Goal: Information Seeking & Learning: Learn about a topic

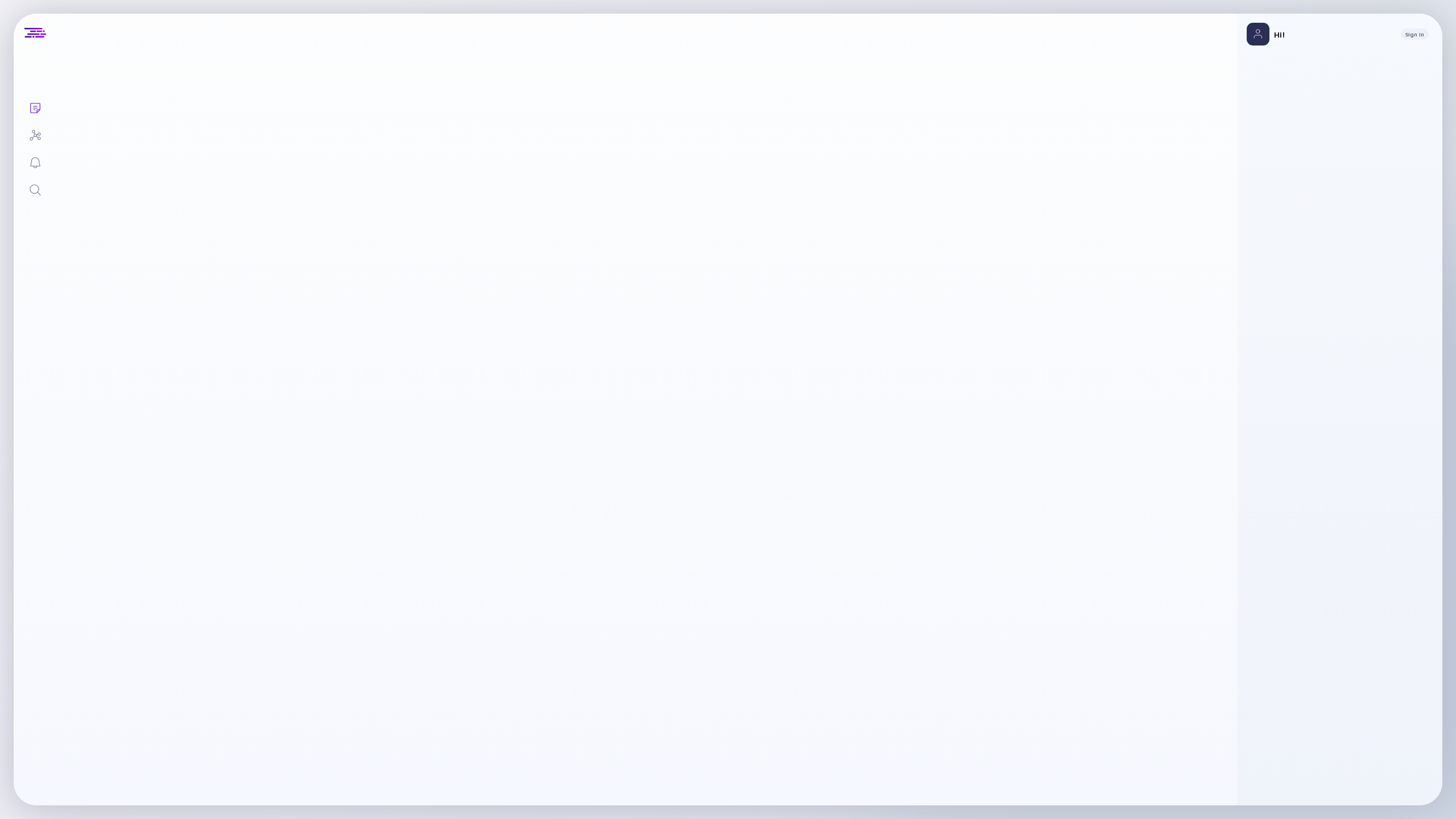
click at [30, 188] on icon "Search" at bounding box center [35, 189] width 11 height 11
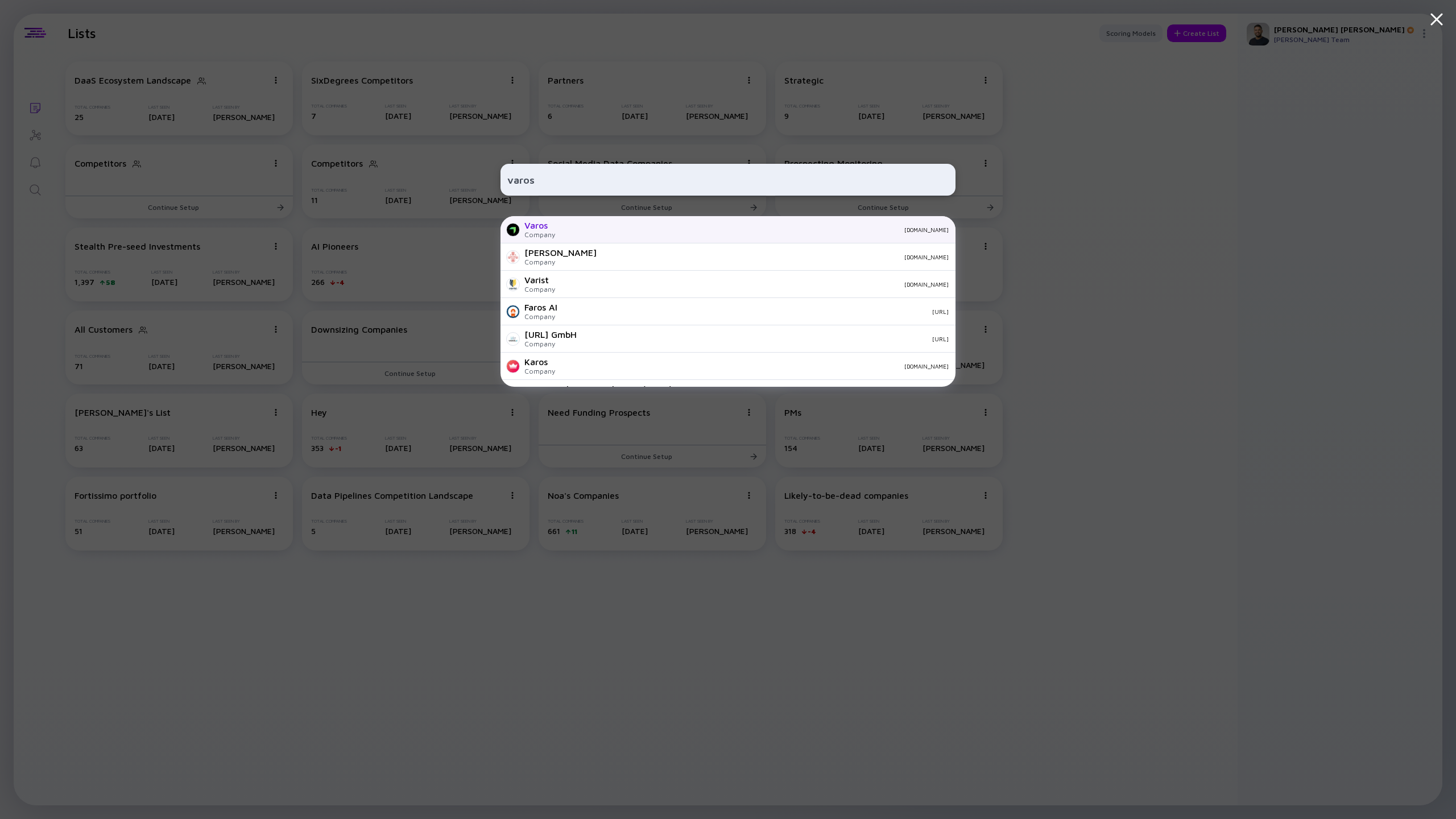
type input "varos"
click at [586, 234] on div "Varos Company [DOMAIN_NAME]" at bounding box center [728, 229] width 455 height 27
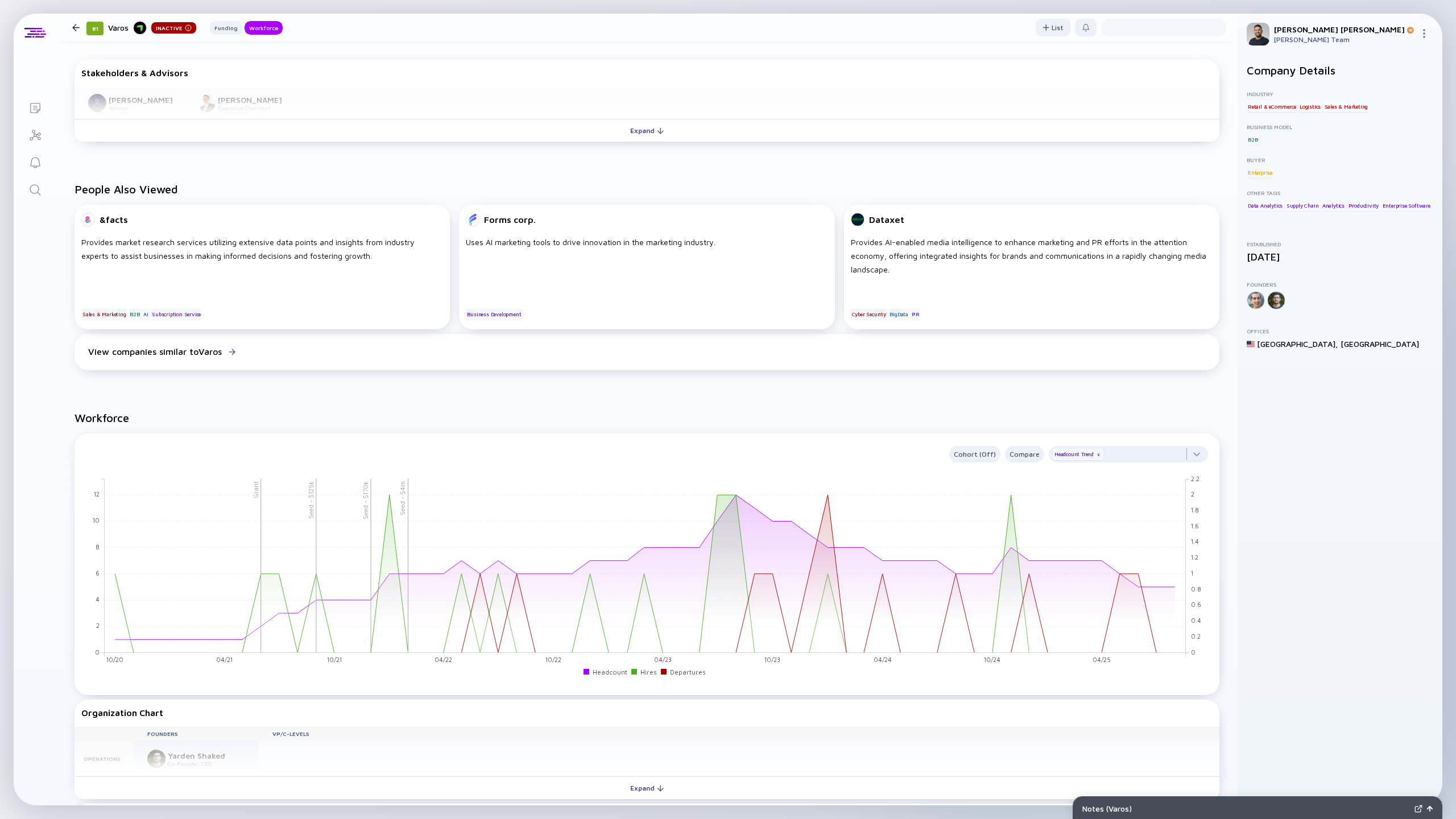
scroll to position [79, 0]
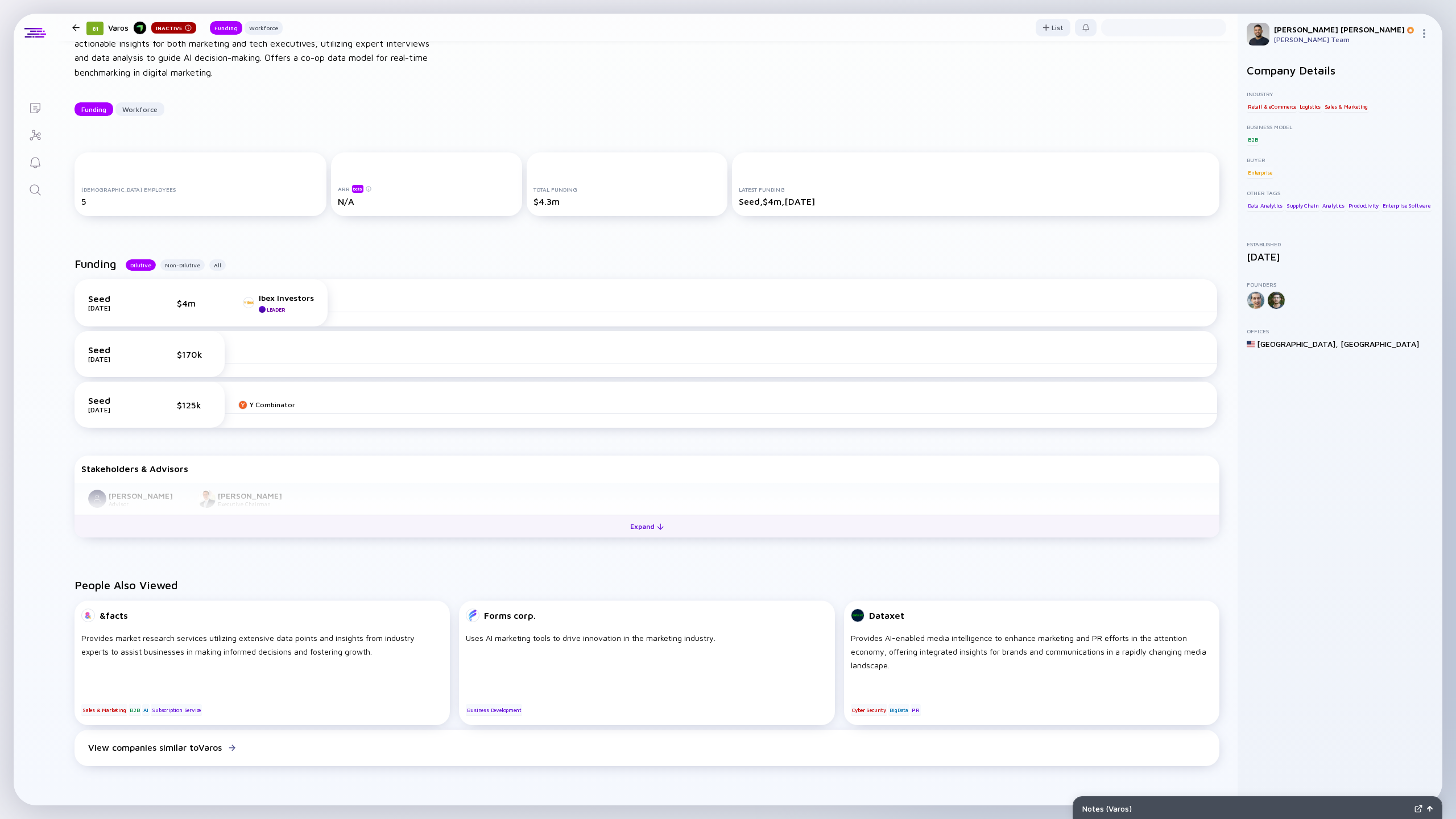
click at [606, 524] on button "Expand" at bounding box center [647, 526] width 1145 height 23
click at [180, 266] on div "Non-Dilutive" at bounding box center [182, 265] width 44 height 11
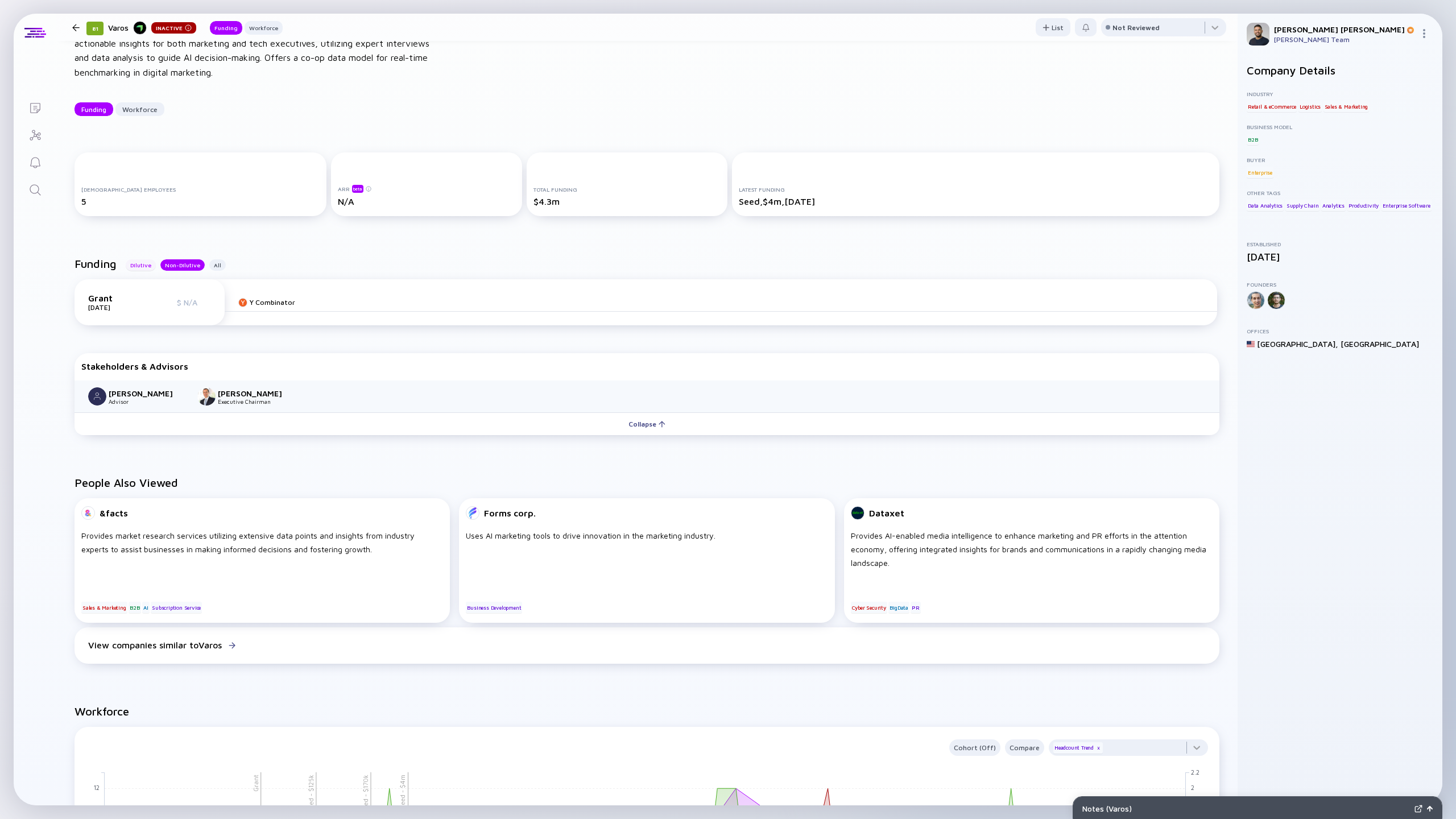
click at [139, 266] on div "Dilutive" at bounding box center [141, 265] width 30 height 11
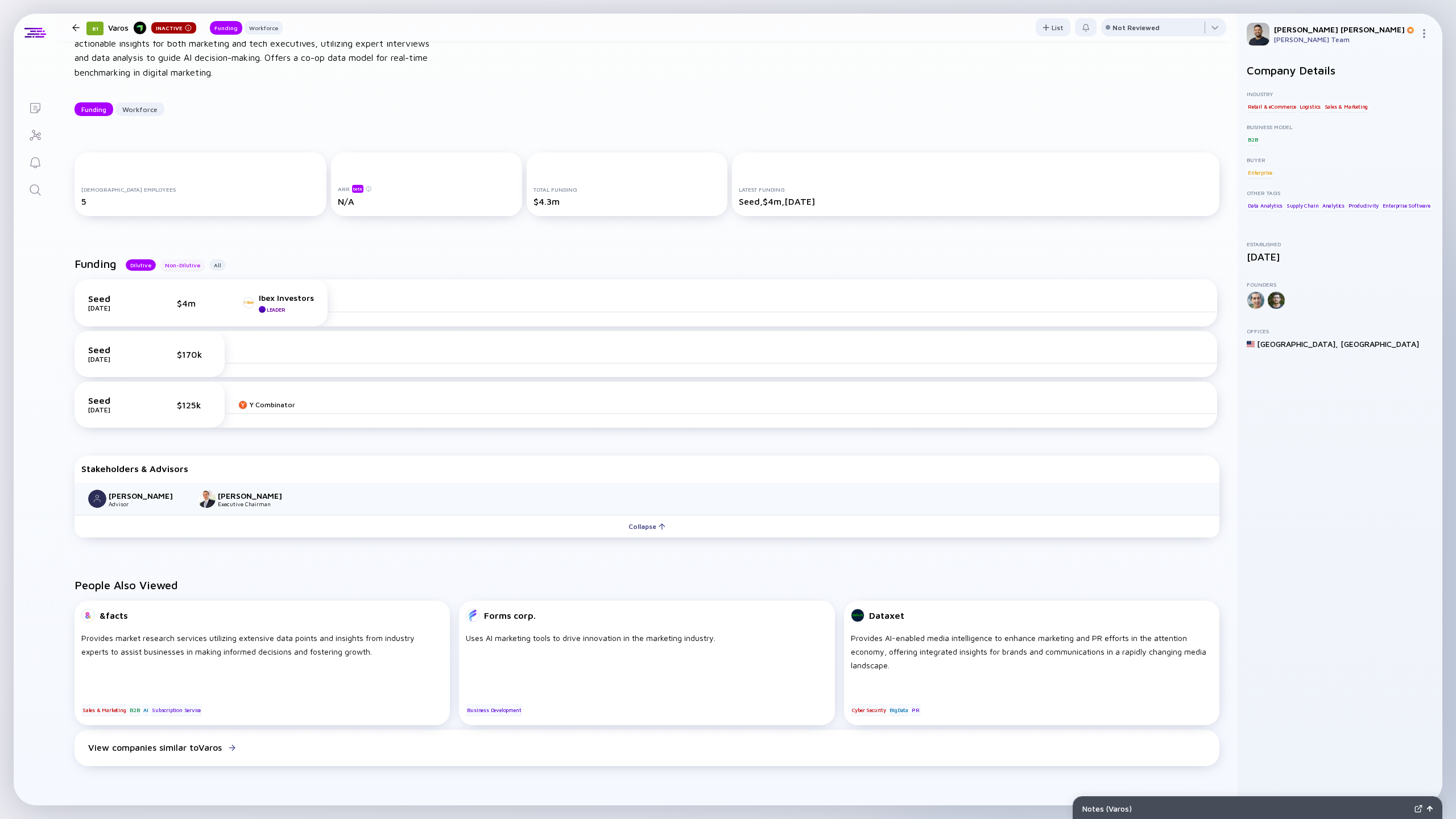
click at [180, 266] on div "Non-Dilutive" at bounding box center [182, 265] width 44 height 11
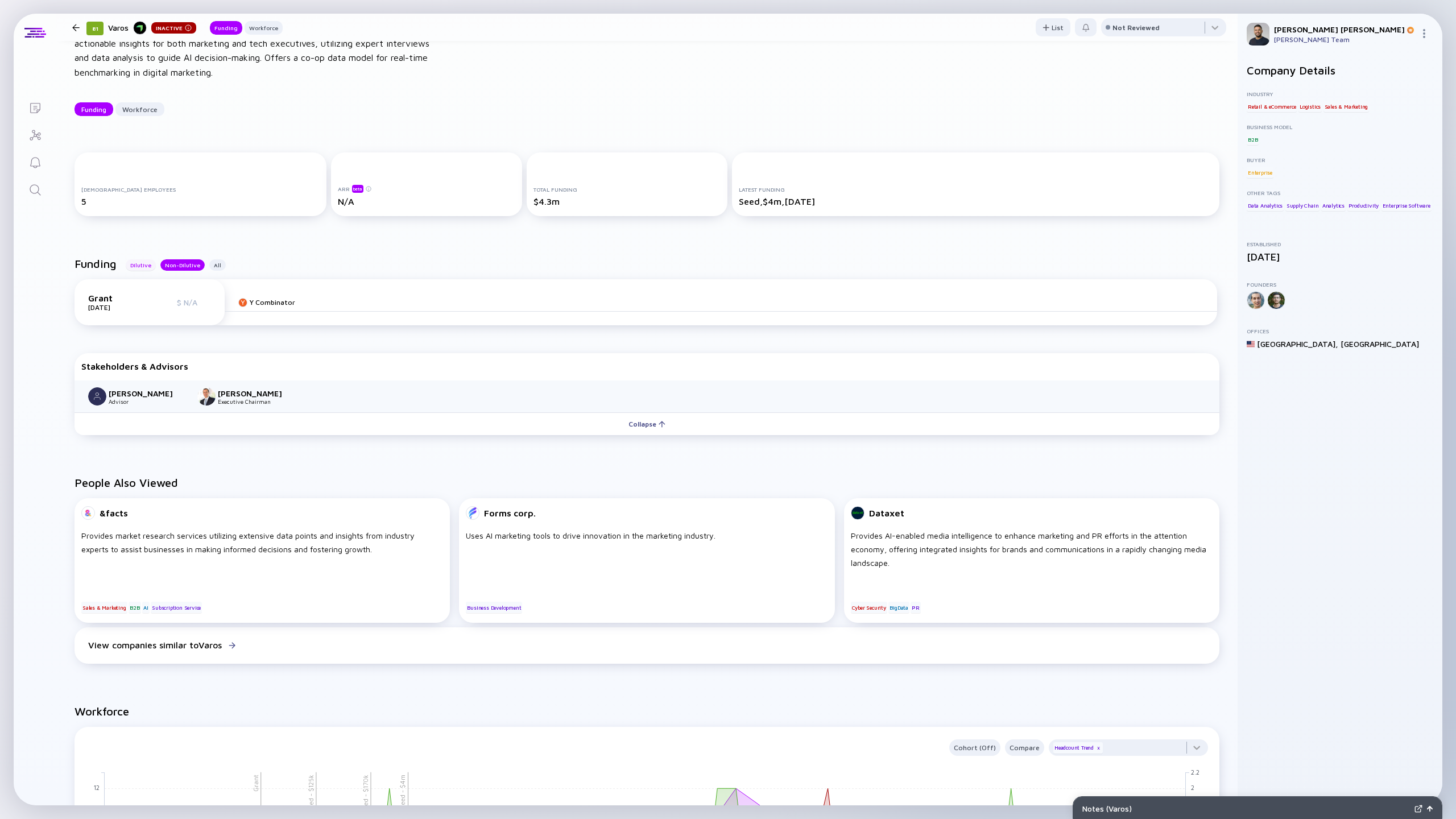
click at [139, 268] on div "Dilutive" at bounding box center [141, 265] width 30 height 11
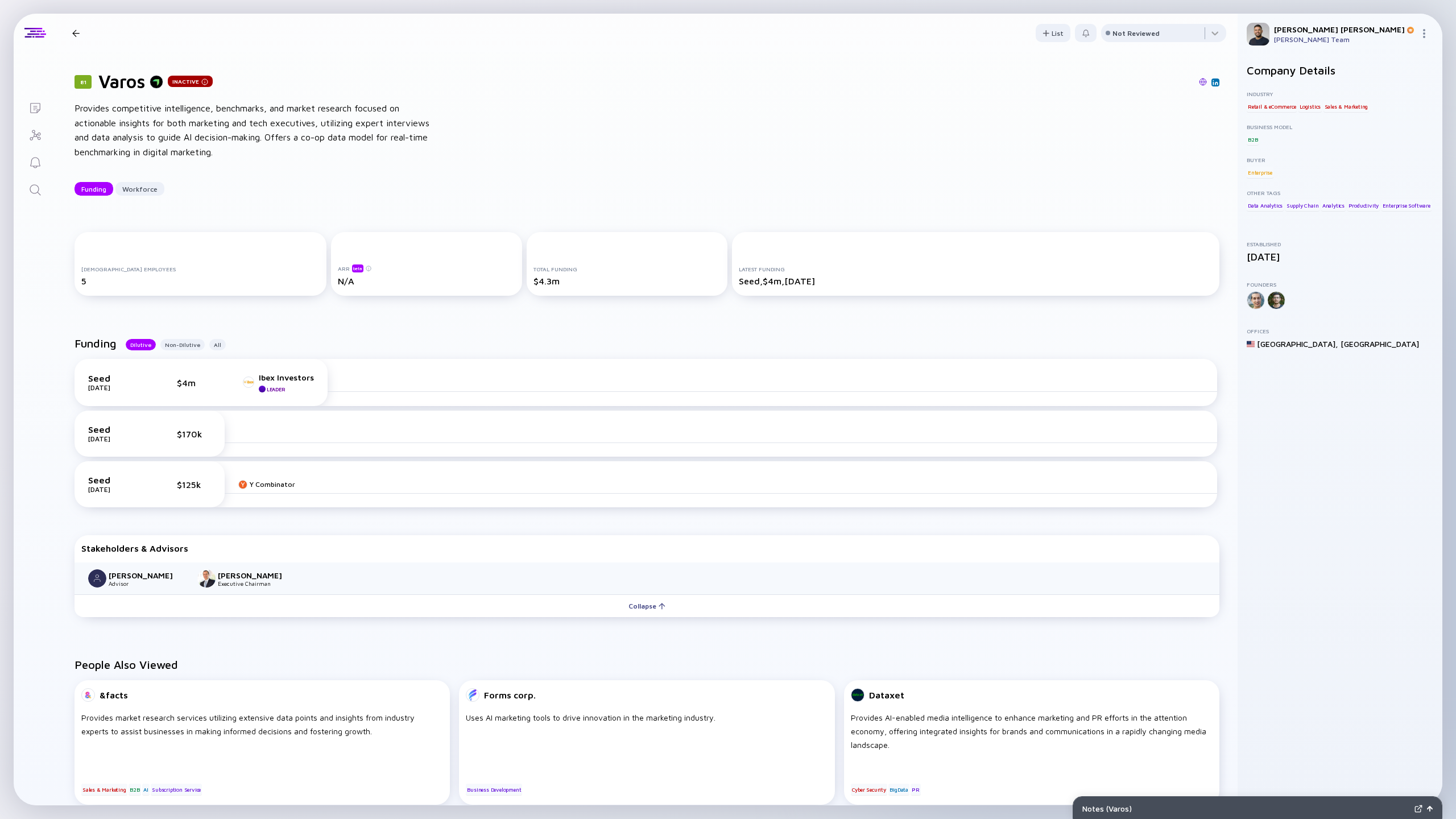
scroll to position [503, 0]
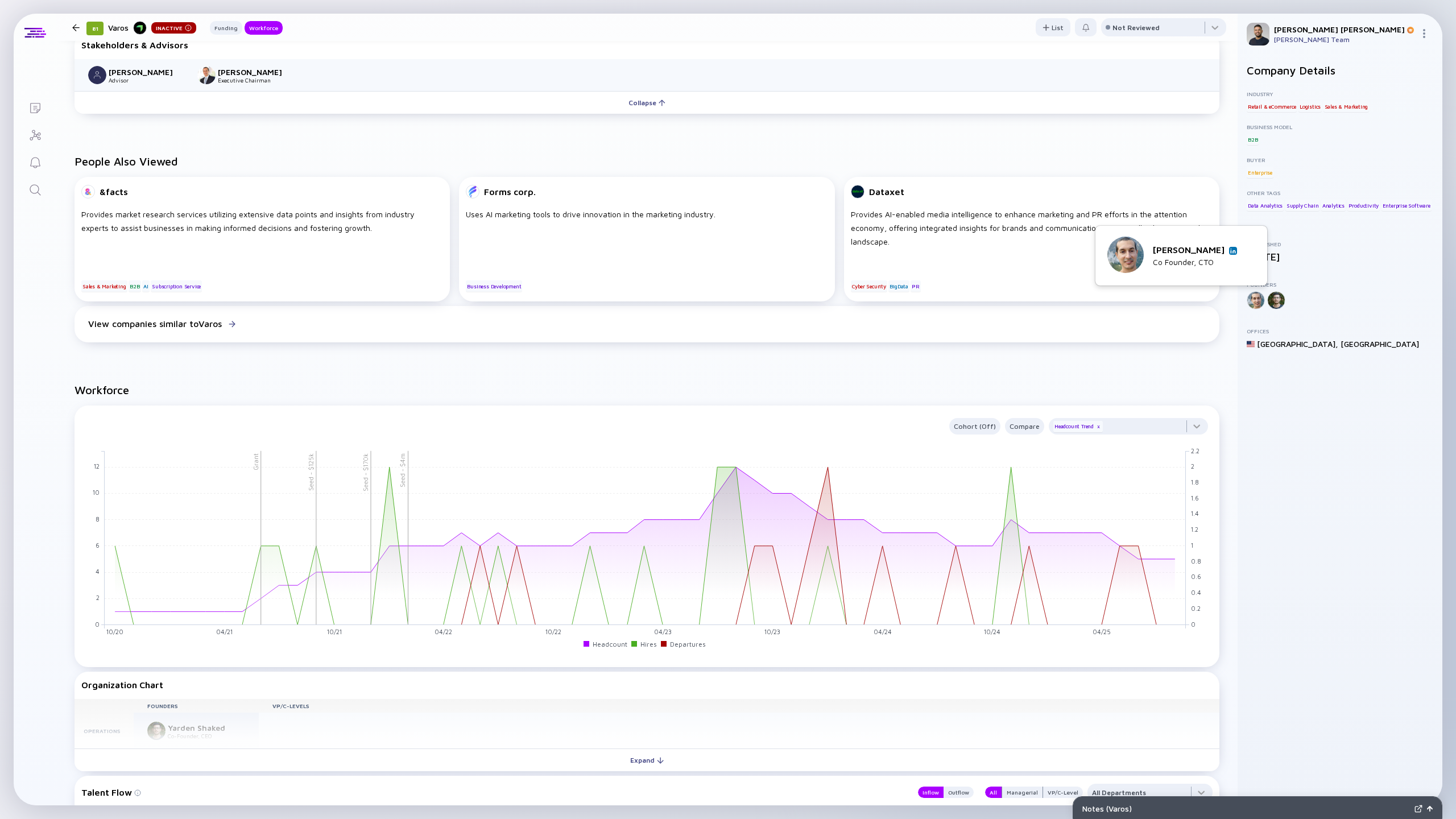
click at [1229, 247] on link at bounding box center [1233, 251] width 8 height 8
click at [32, 184] on icon "Search" at bounding box center [35, 190] width 14 height 14
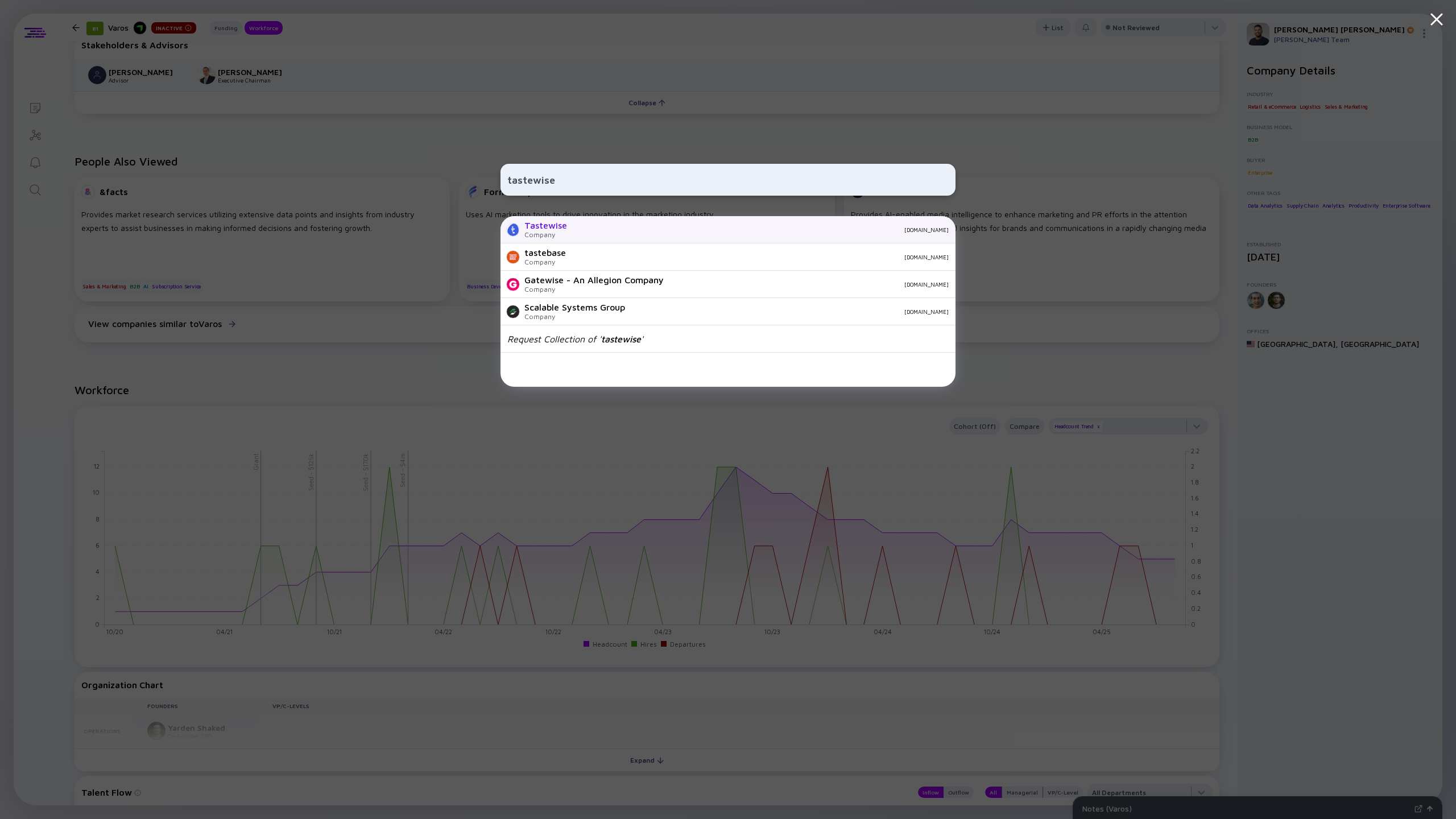
type input "tastewise"
click at [578, 233] on div "Tastewise Company [DOMAIN_NAME]" at bounding box center [728, 229] width 455 height 27
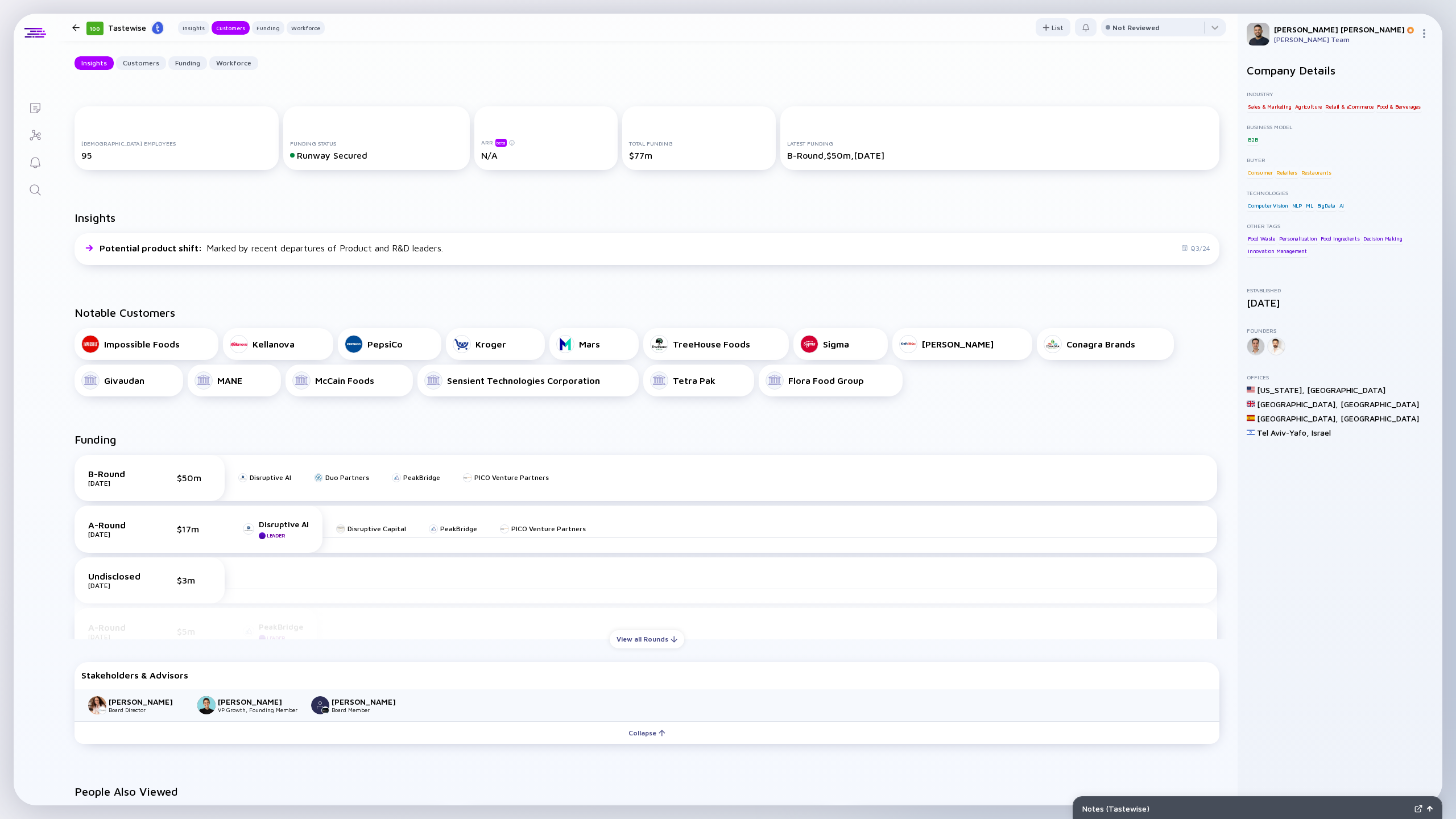
scroll to position [132, 0]
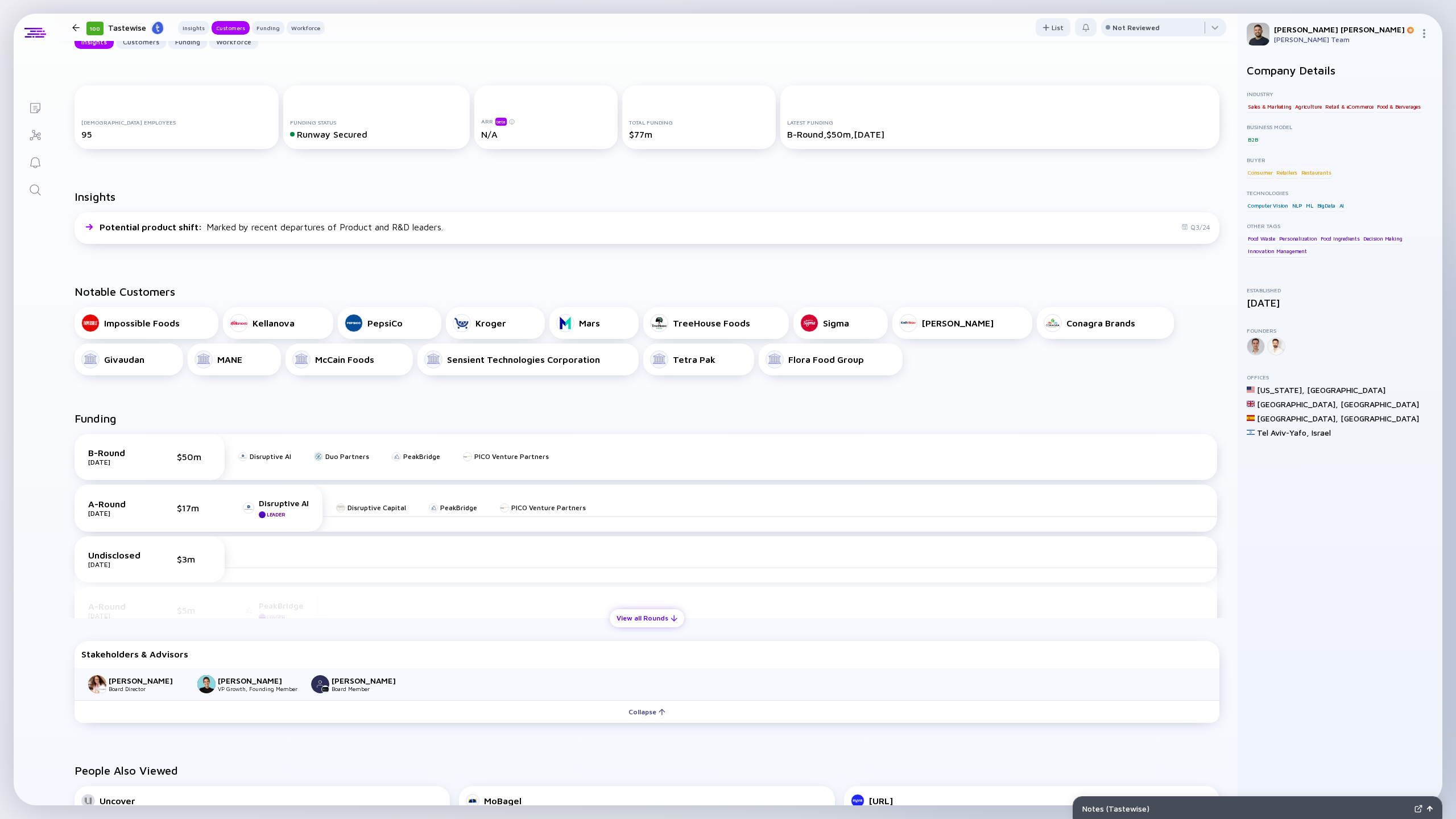
click at [617, 618] on div "View all Rounds" at bounding box center [647, 618] width 74 height 18
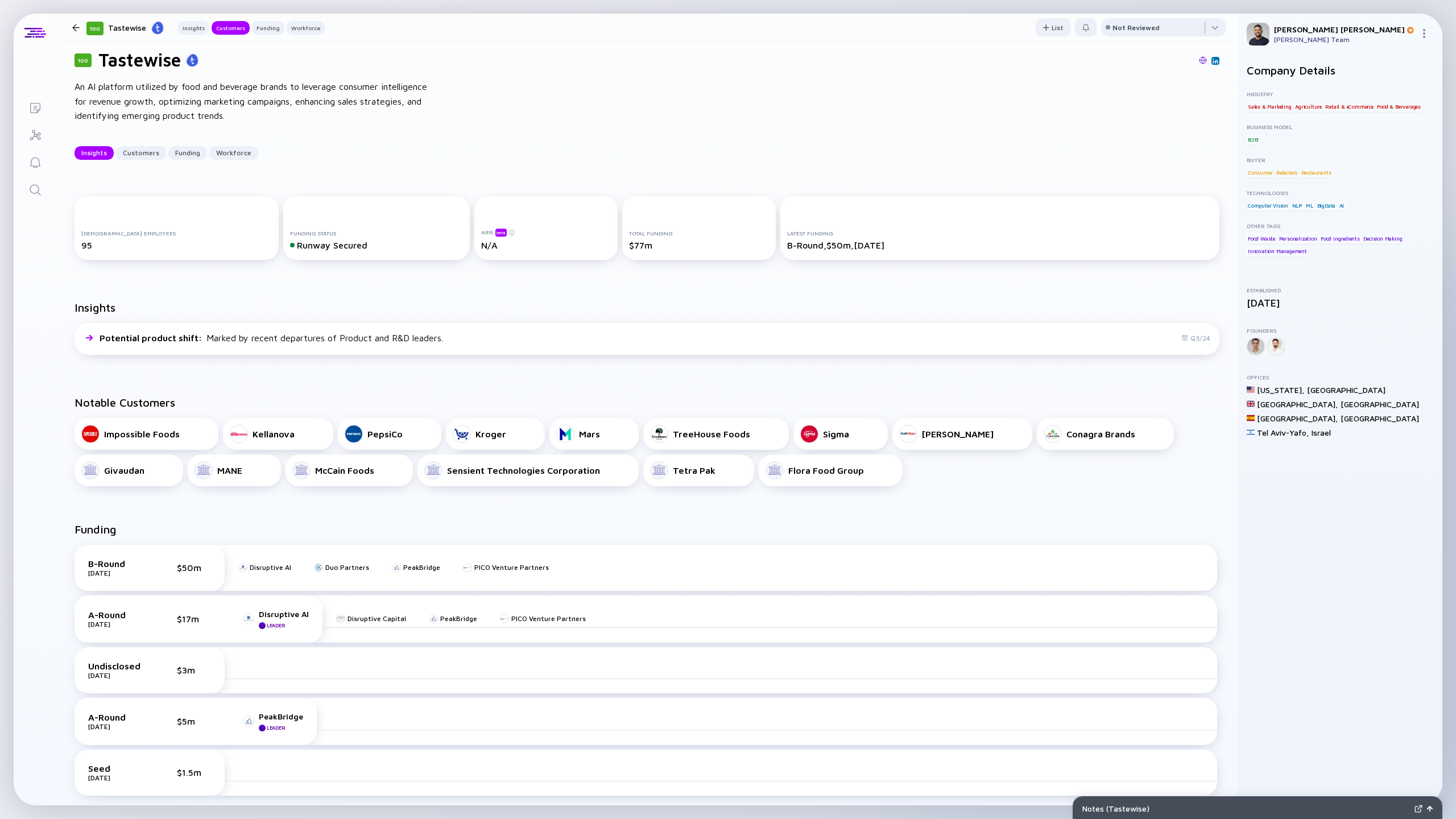
scroll to position [0, 0]
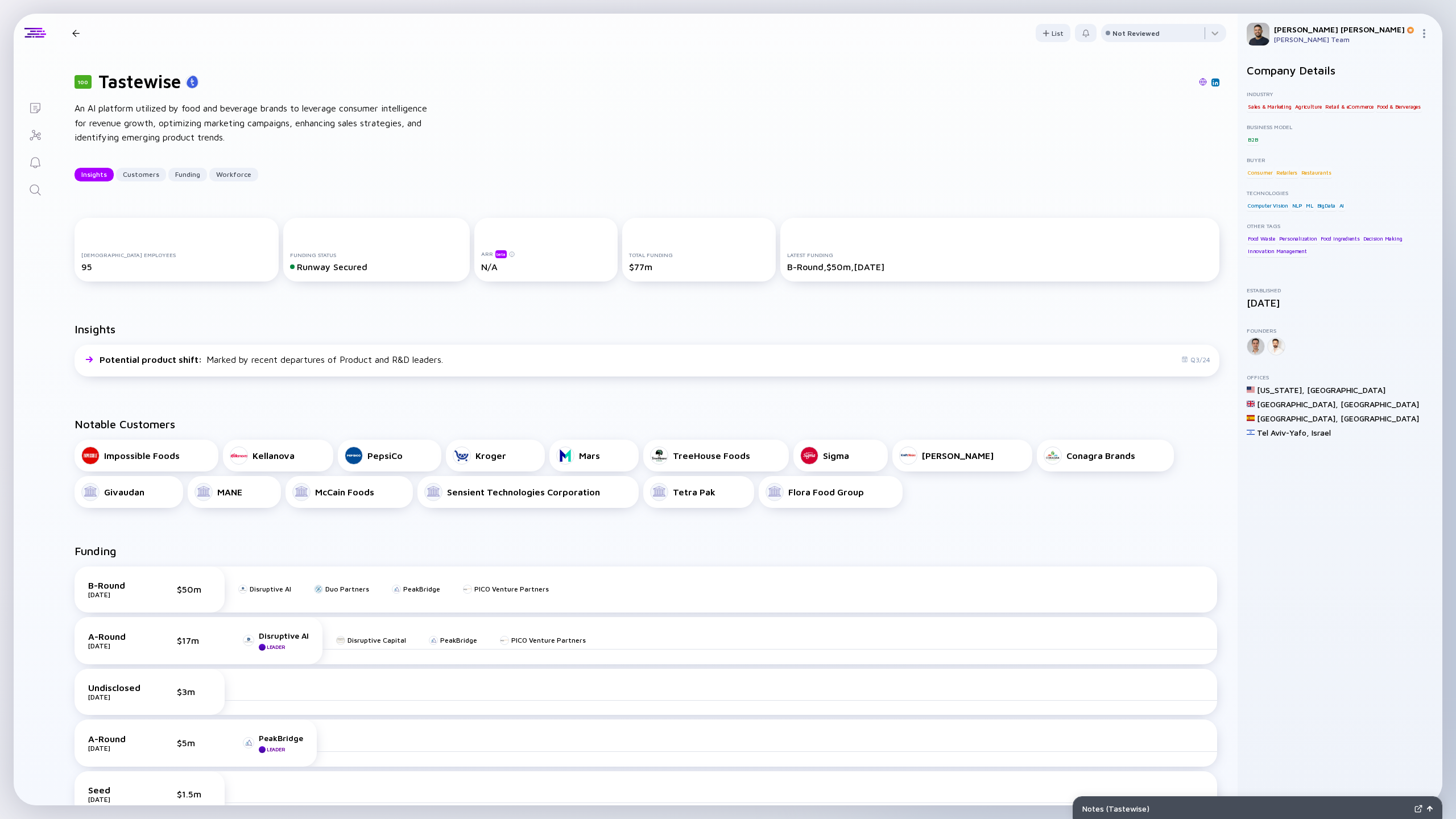
click at [1206, 80] on img at bounding box center [1203, 82] width 8 height 8
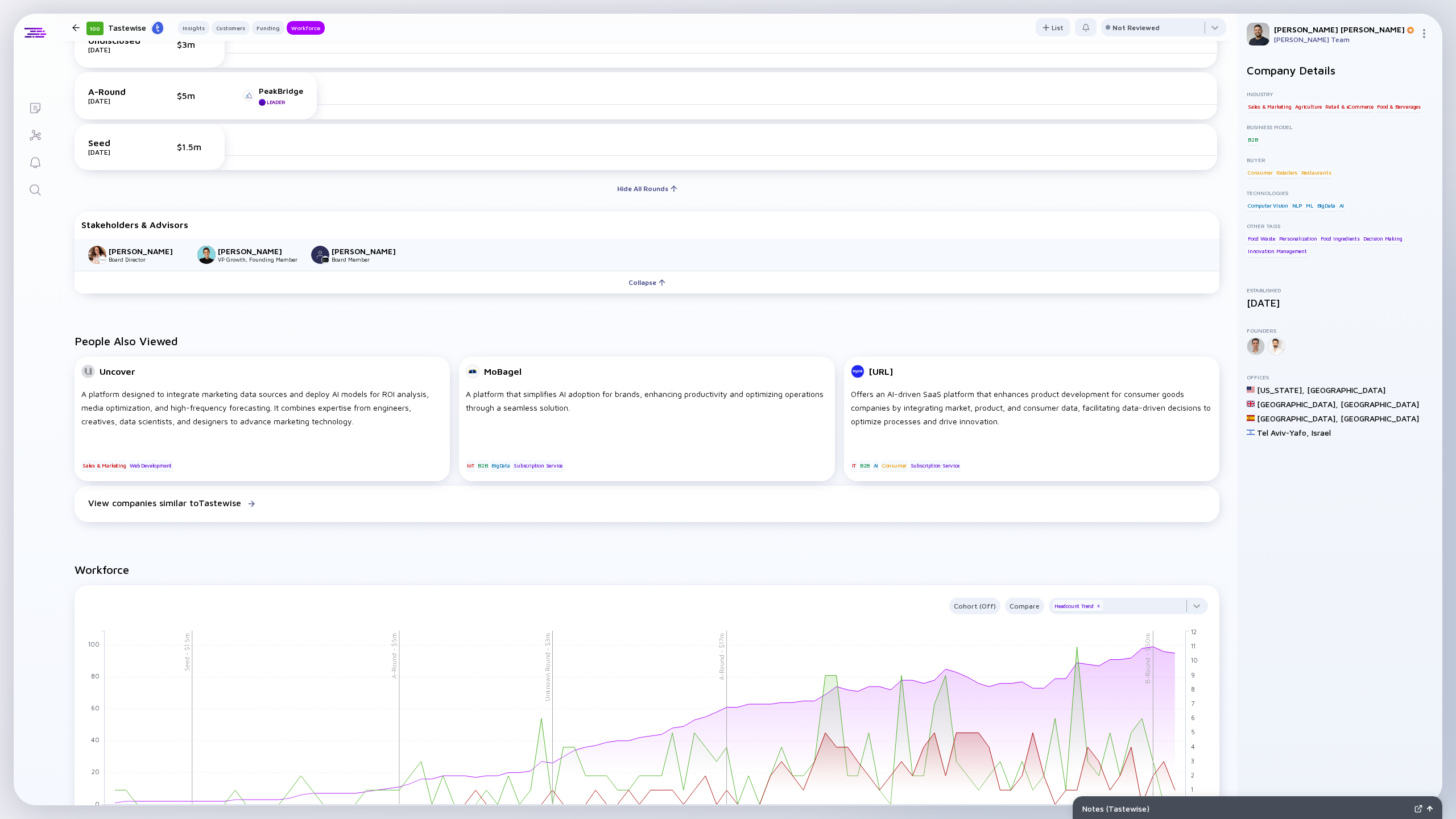
scroll to position [1002, 0]
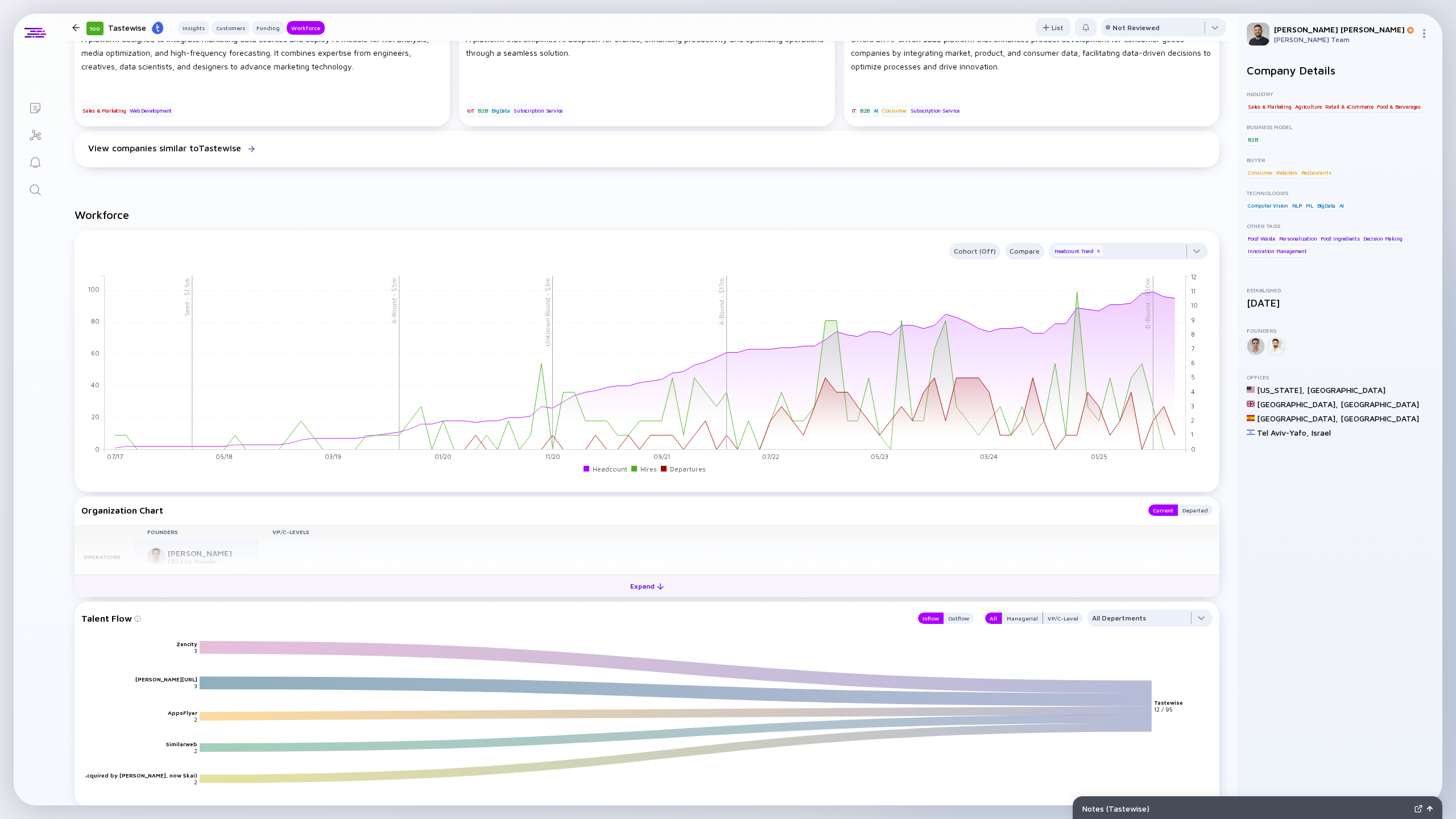
click at [722, 580] on button "Expand" at bounding box center [647, 585] width 1145 height 23
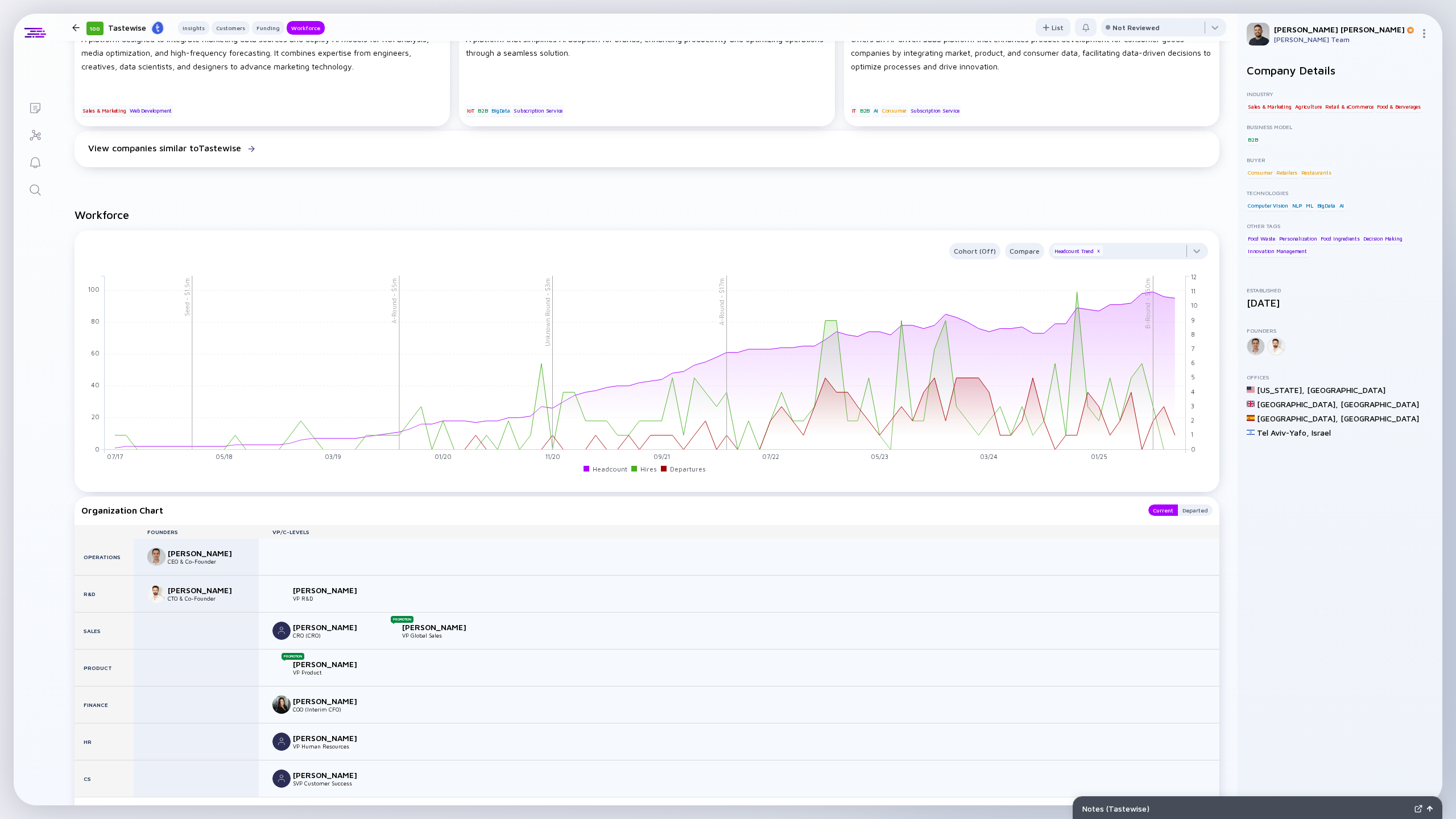
scroll to position [1303, 0]
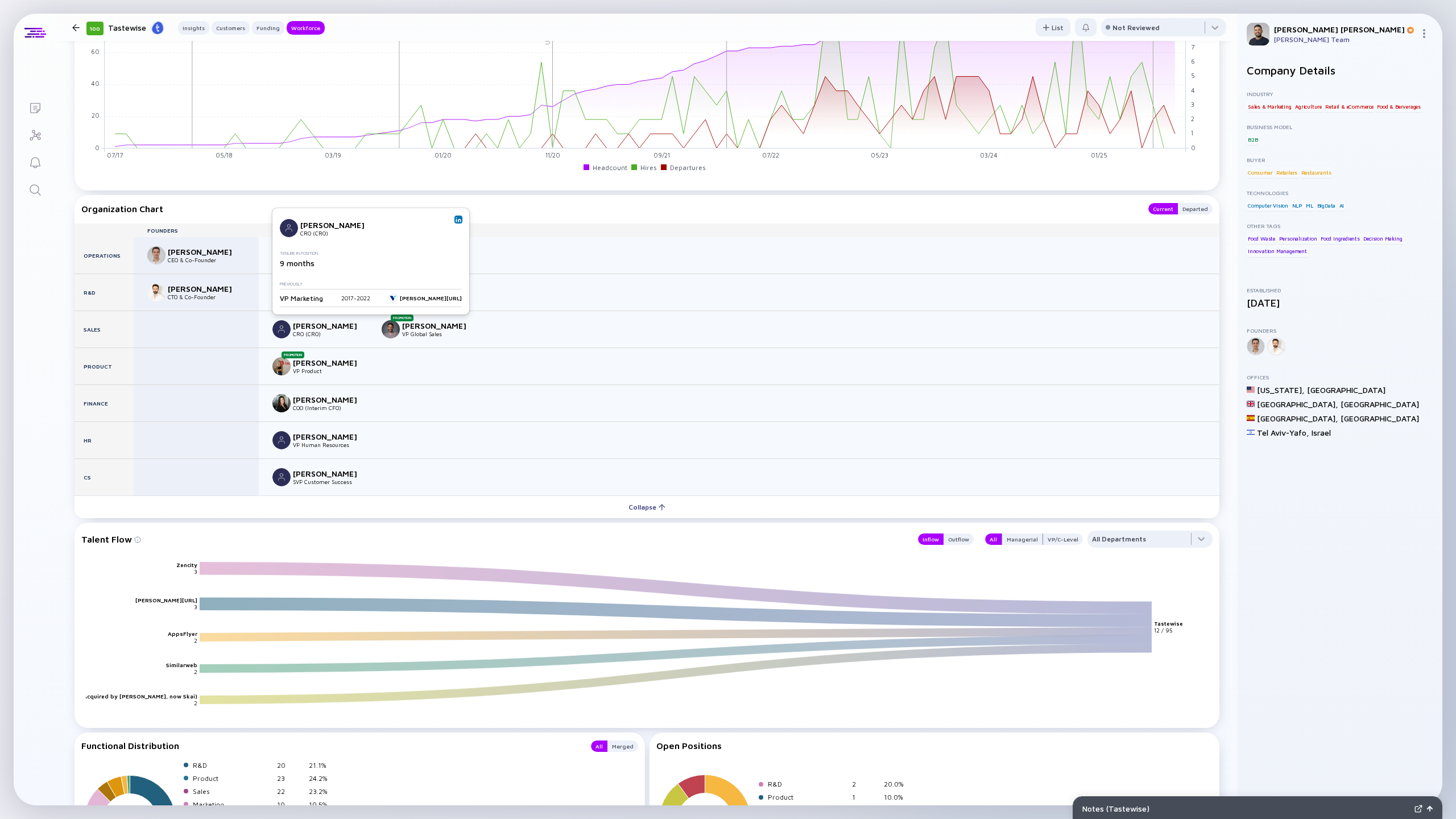
click at [454, 216] on link at bounding box center [458, 219] width 8 height 8
